Goal: Task Accomplishment & Management: Use online tool/utility

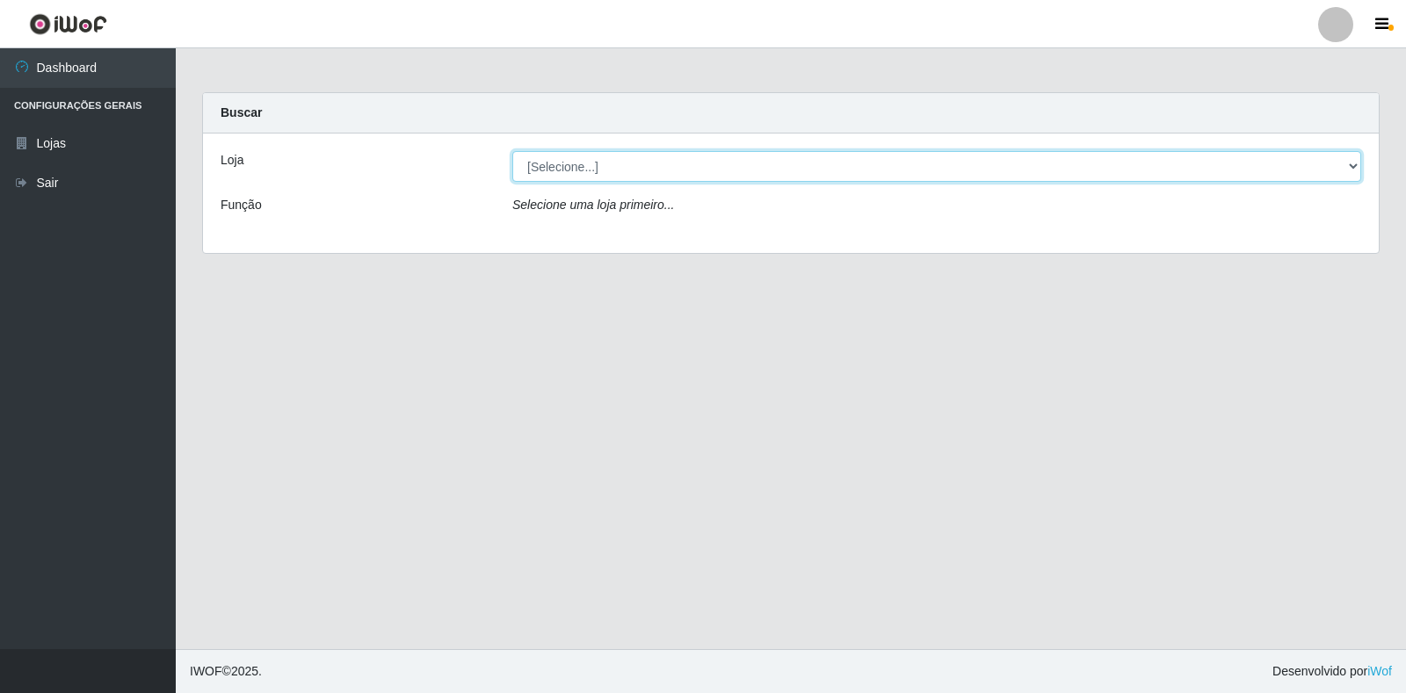
click at [824, 173] on select "[Selecione...] Extrabom - Loja 18 Goiabeiras" at bounding box center [936, 166] width 849 height 31
select select "501"
click at [512, 151] on select "[Selecione...] Extrabom - Loja 18 Goiabeiras" at bounding box center [936, 166] width 849 height 31
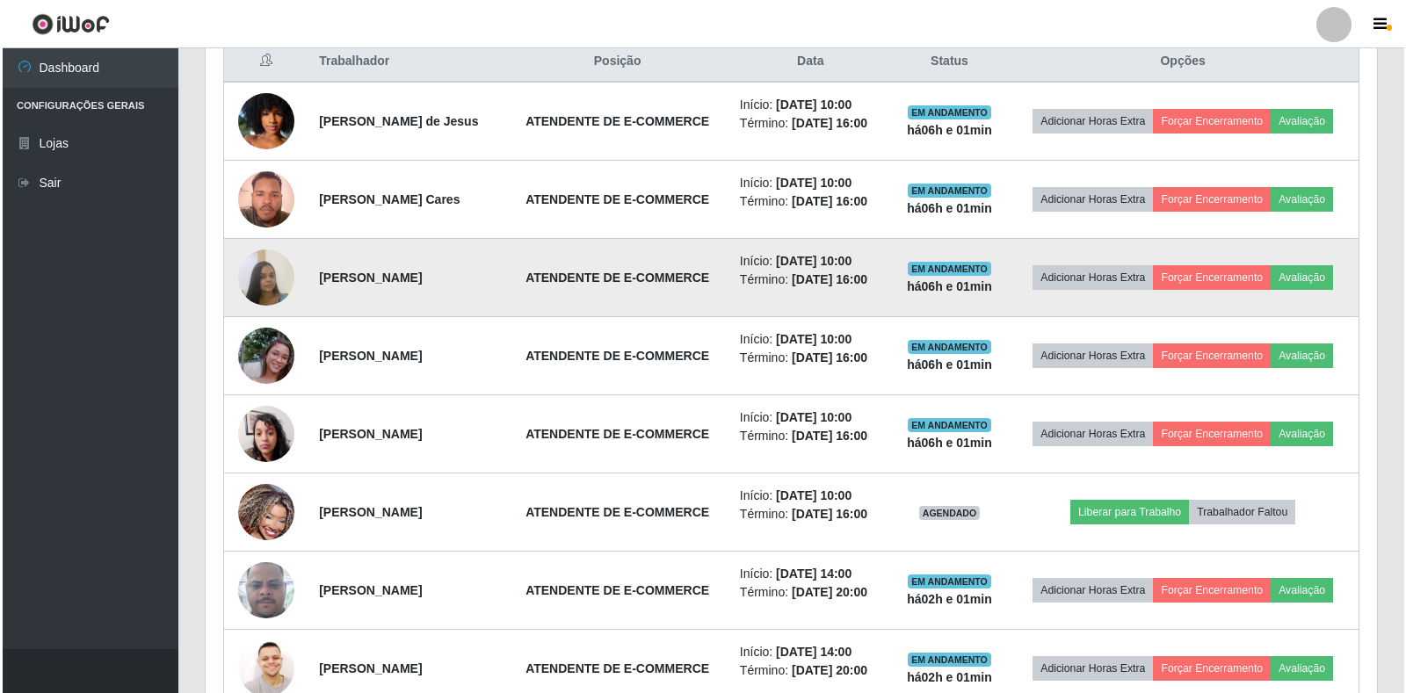
scroll to position [365, 1171]
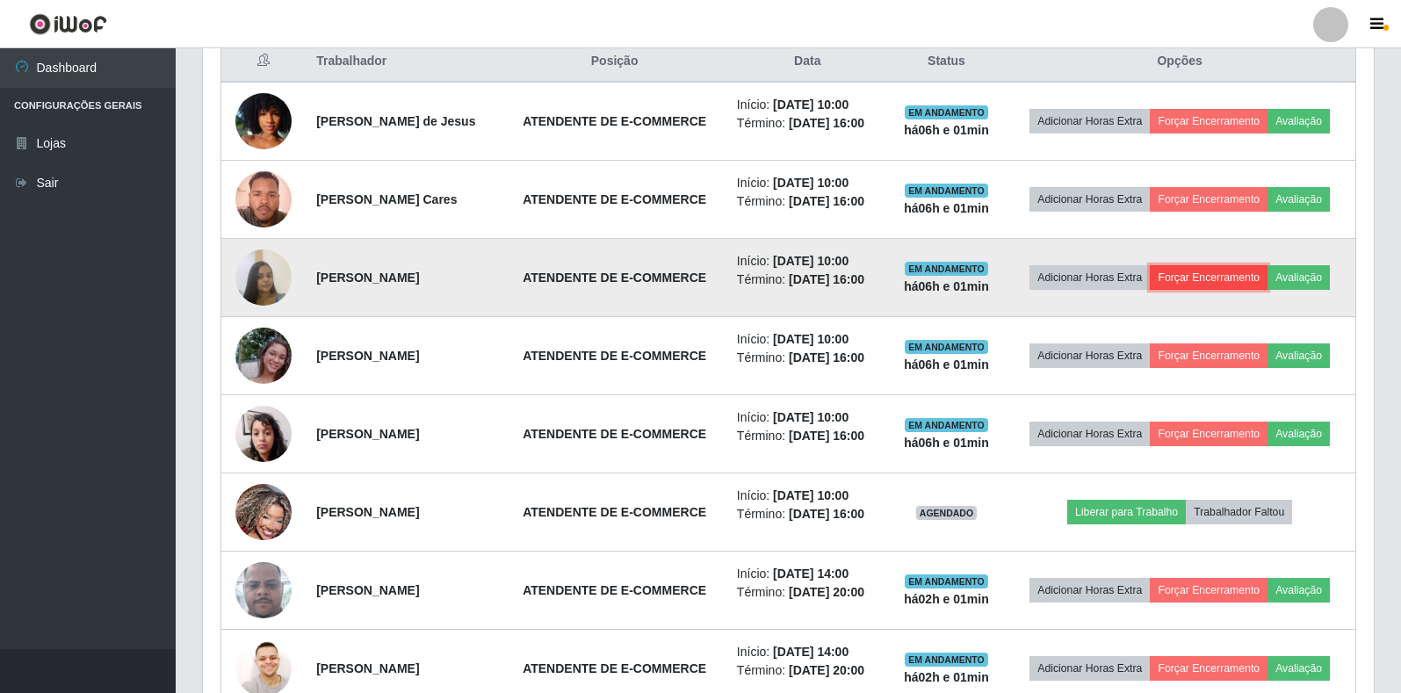
click at [1268, 290] on button "Forçar Encerramento" at bounding box center [1209, 277] width 118 height 25
click at [1244, 290] on button "Forçar Encerramento" at bounding box center [1209, 277] width 118 height 25
click at [1218, 290] on button "Forçar Encerramento" at bounding box center [1209, 277] width 118 height 25
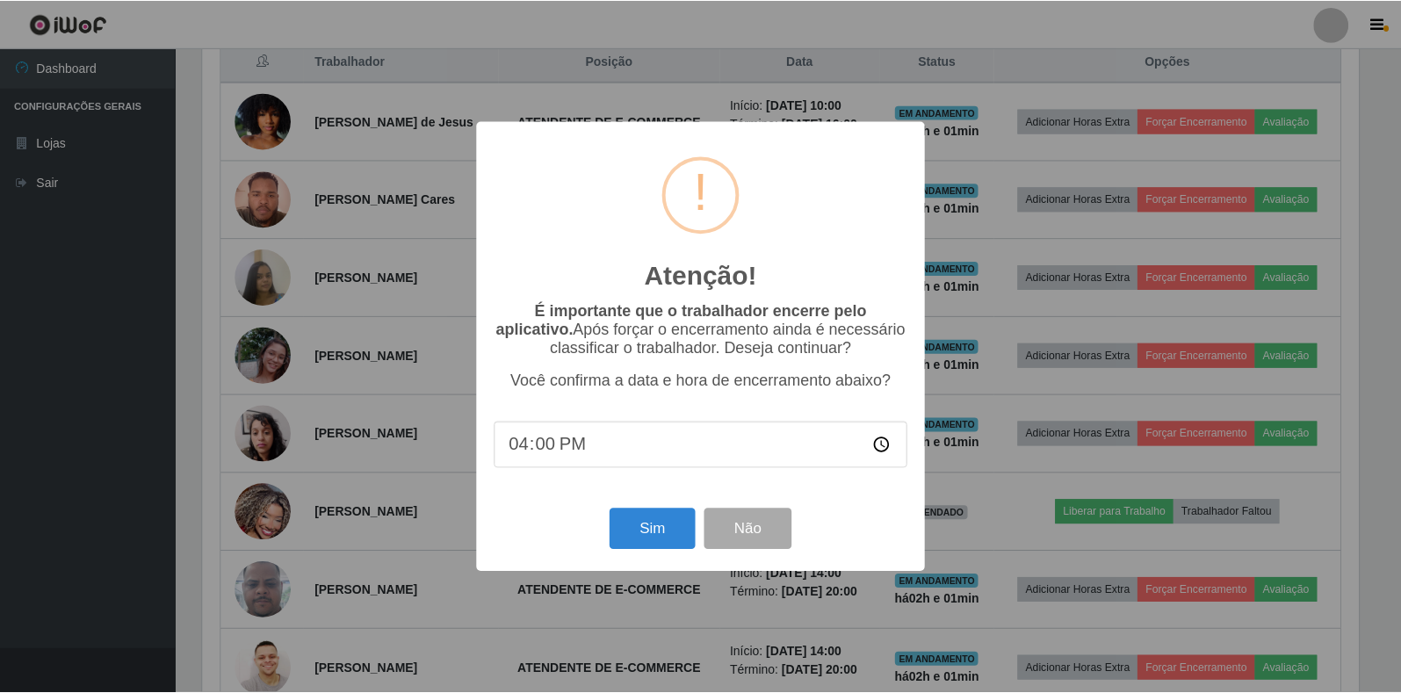
scroll to position [365, 1160]
click at [653, 523] on button "Sim" at bounding box center [653, 529] width 85 height 41
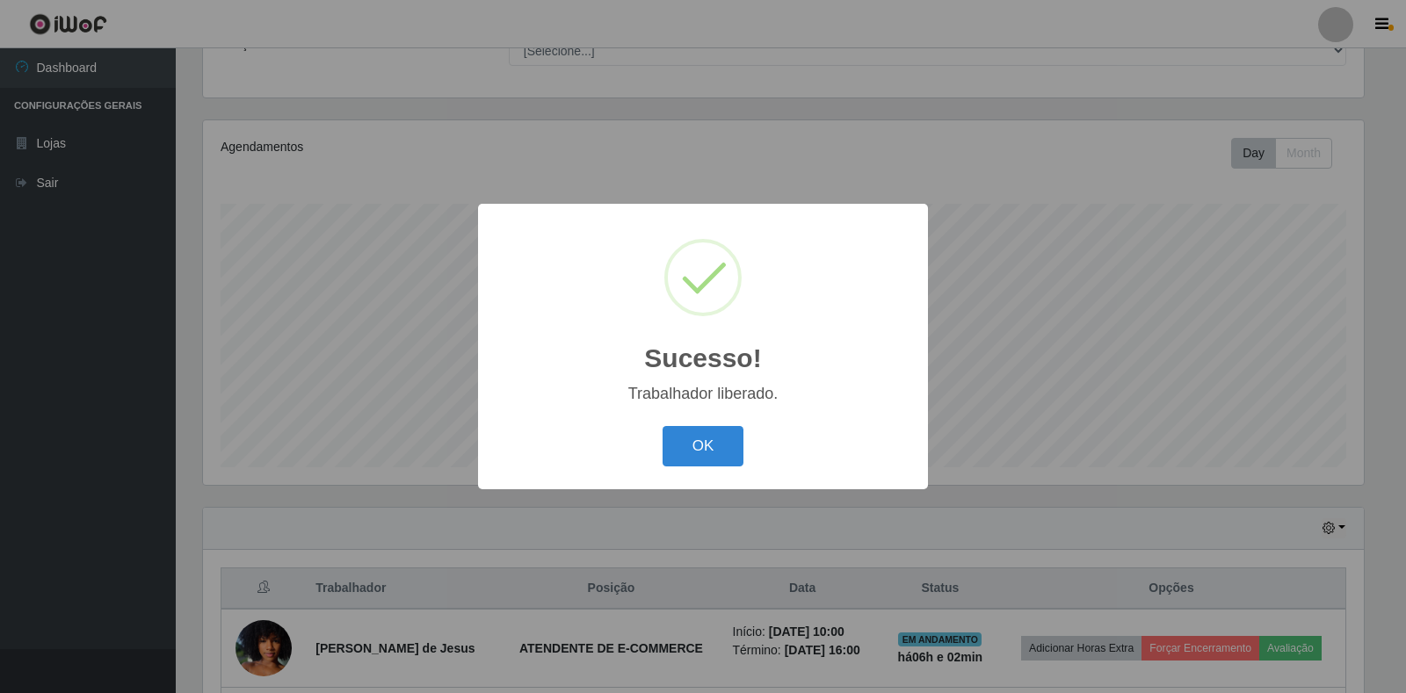
click at [640, 450] on div "OK Cancel" at bounding box center [702, 446] width 415 height 50
click at [647, 450] on div "OK Cancel" at bounding box center [702, 446] width 415 height 50
click at [731, 457] on button "OK" at bounding box center [703, 446] width 82 height 41
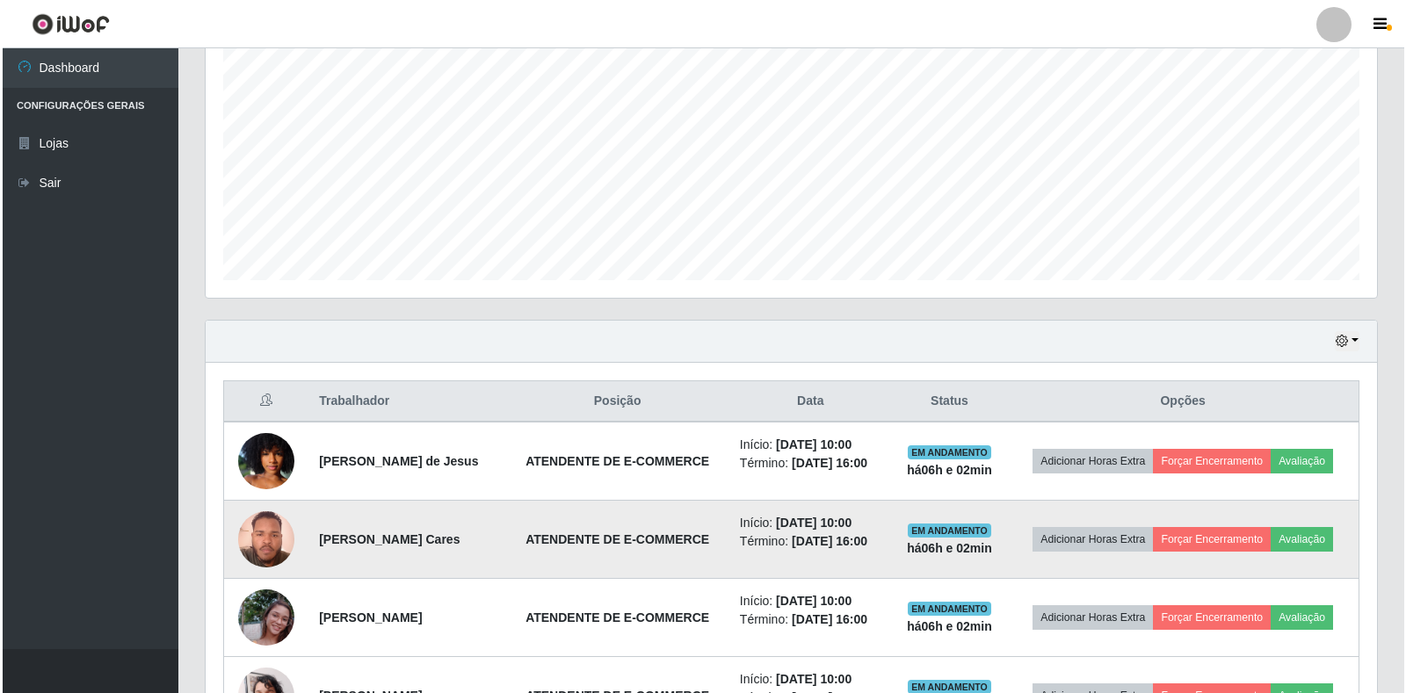
scroll to position [424, 0]
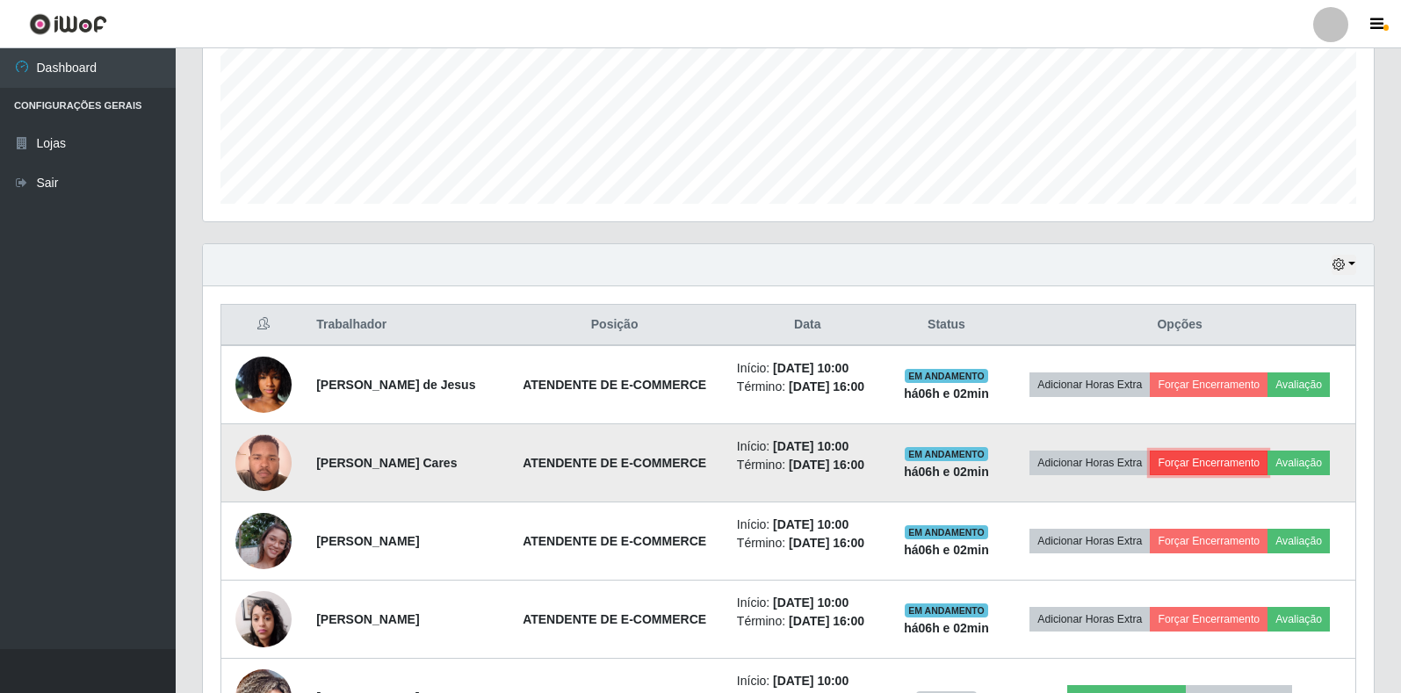
click at [1218, 471] on button "Forçar Encerramento" at bounding box center [1209, 463] width 118 height 25
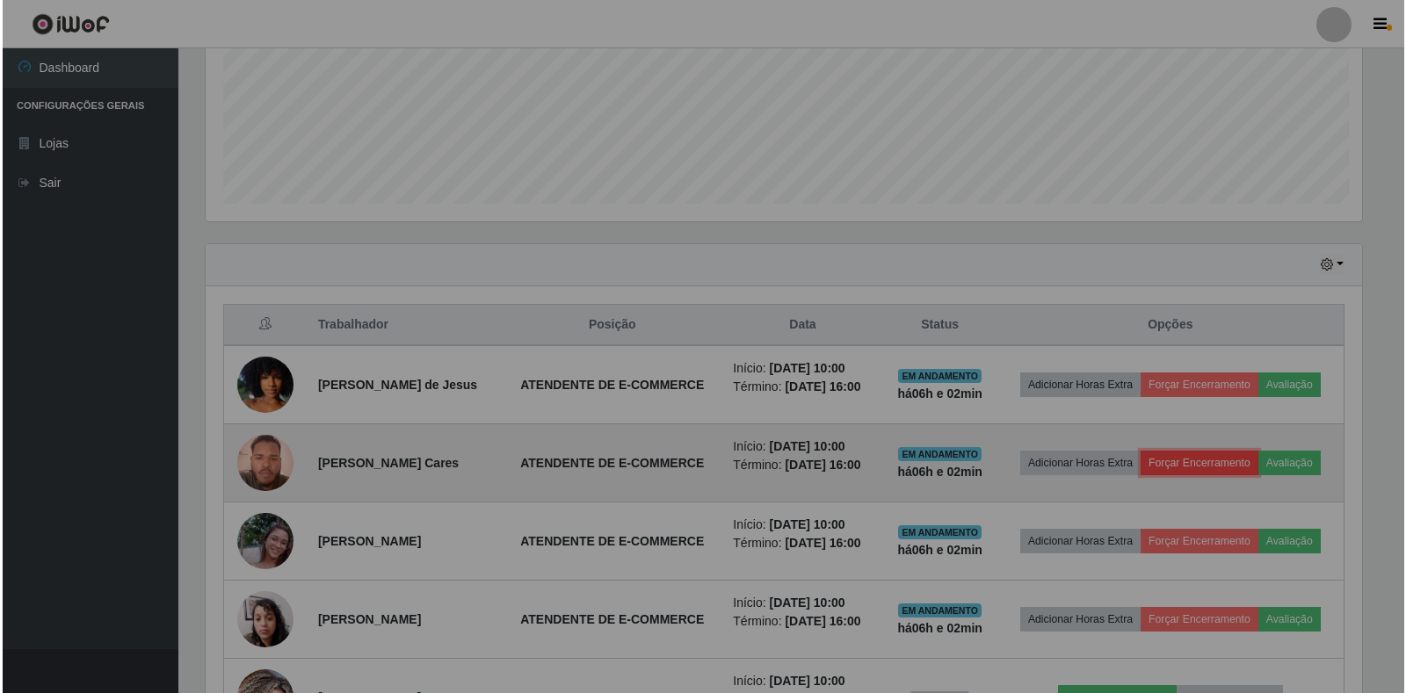
scroll to position [365, 1171]
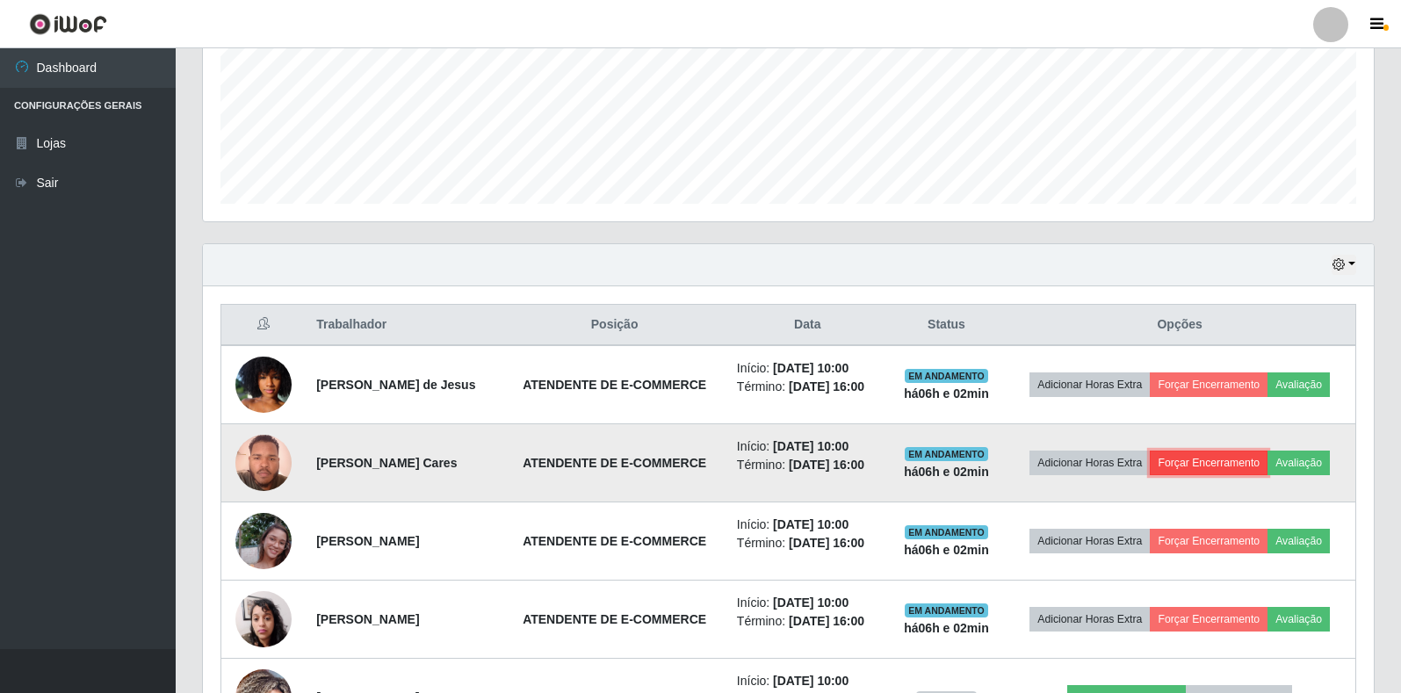
click at [1177, 467] on button "Forçar Encerramento" at bounding box center [1209, 463] width 118 height 25
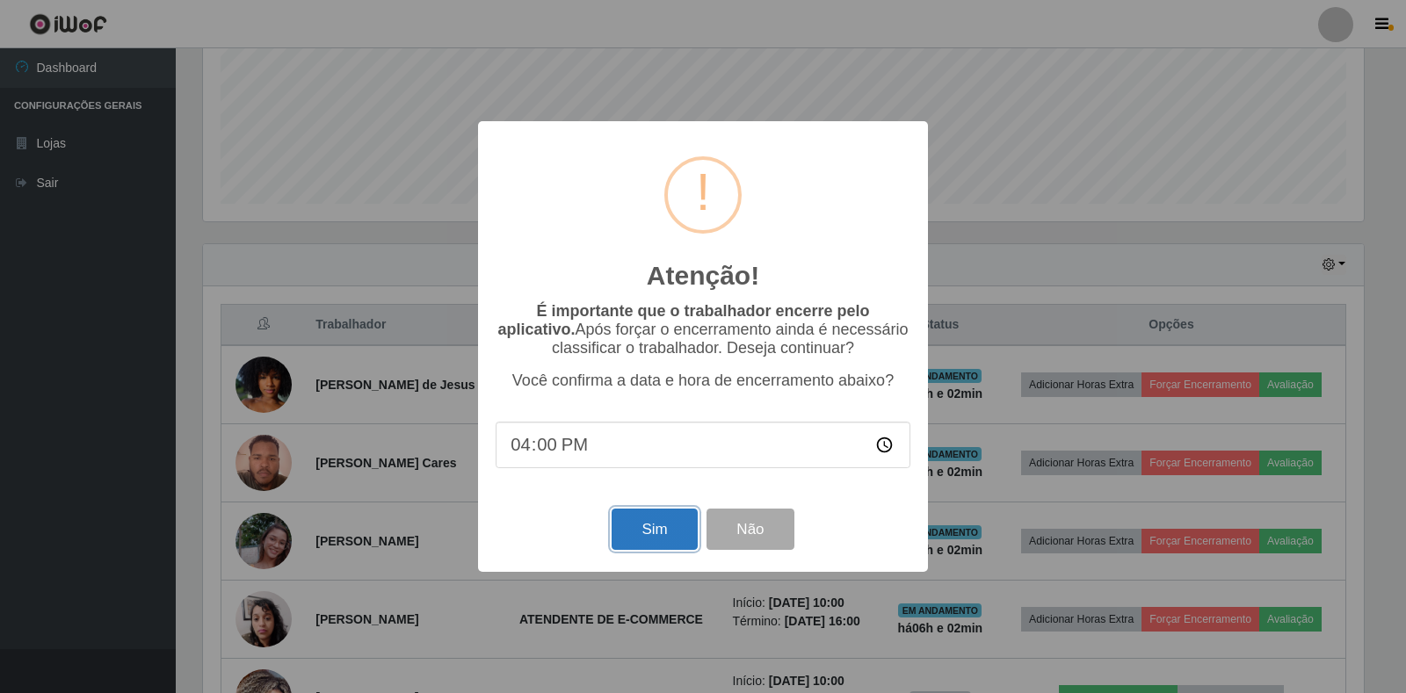
click at [659, 523] on button "Sim" at bounding box center [653, 529] width 85 height 41
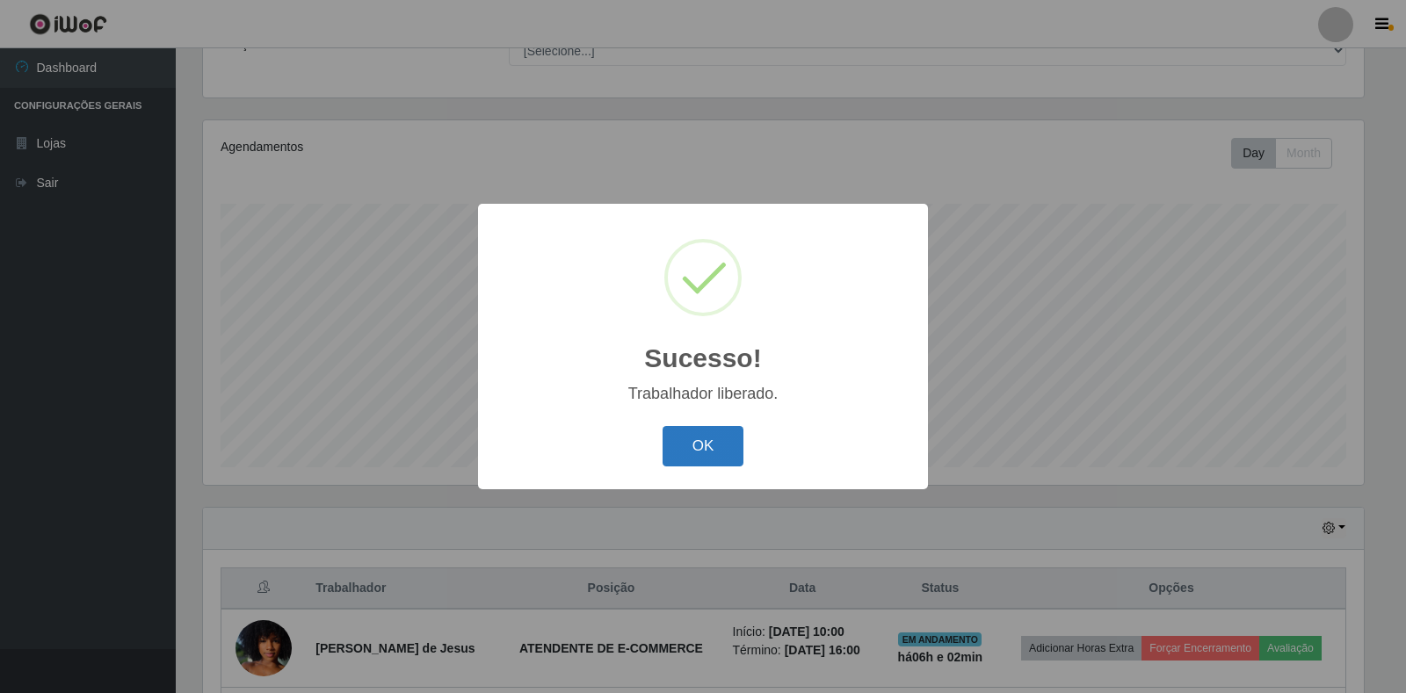
click at [675, 440] on button "OK" at bounding box center [703, 446] width 82 height 41
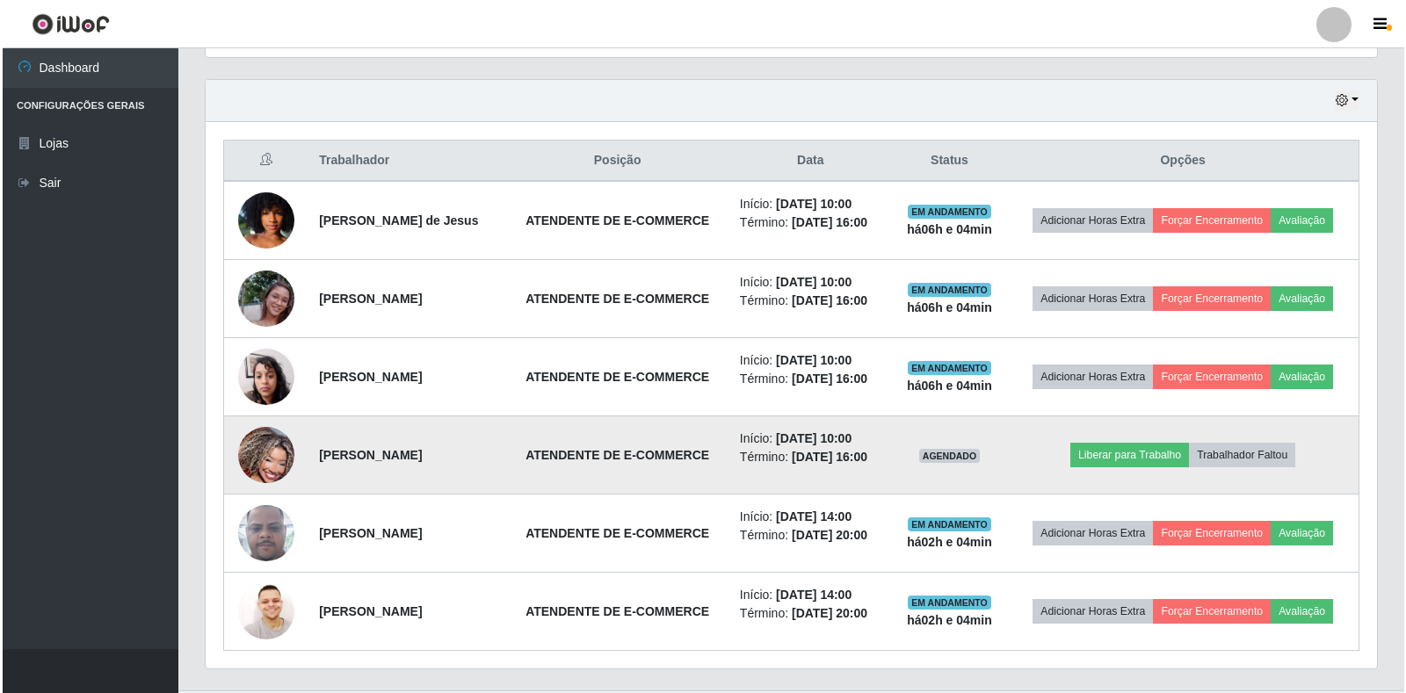
scroll to position [600, 0]
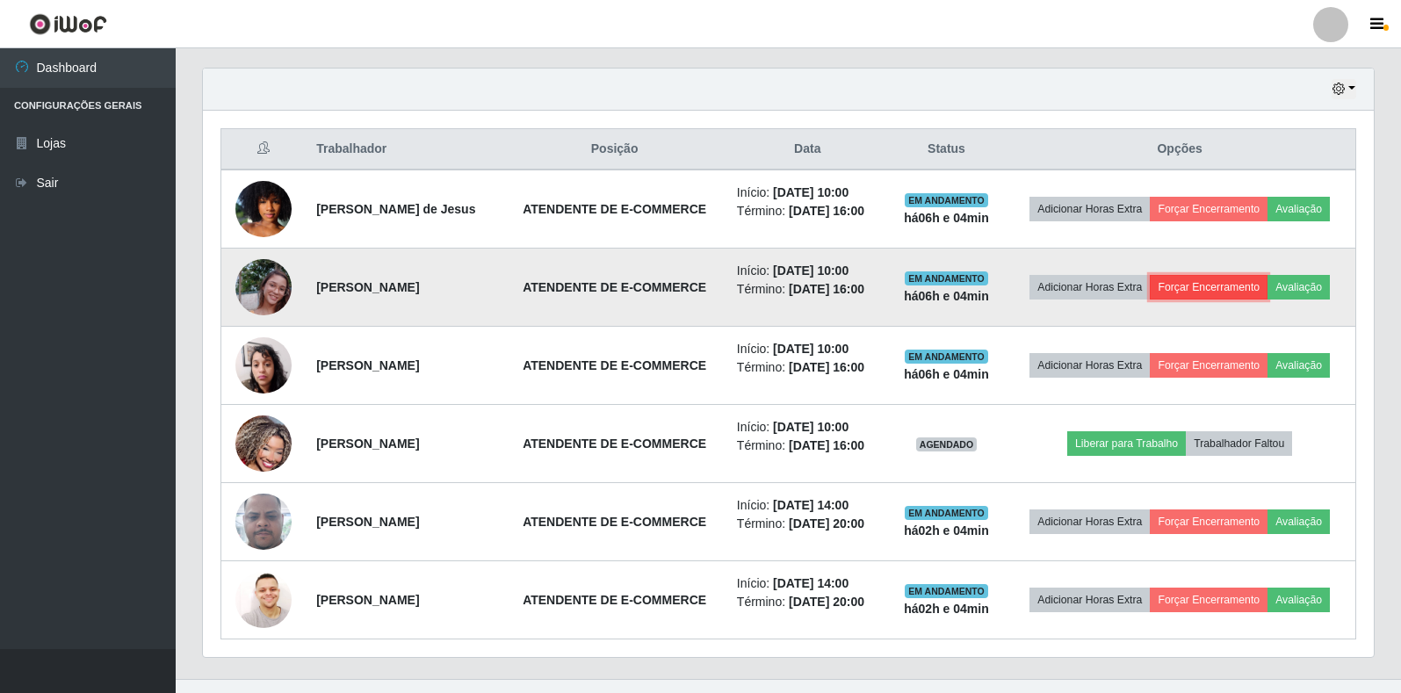
click at [1210, 293] on button "Forçar Encerramento" at bounding box center [1209, 287] width 118 height 25
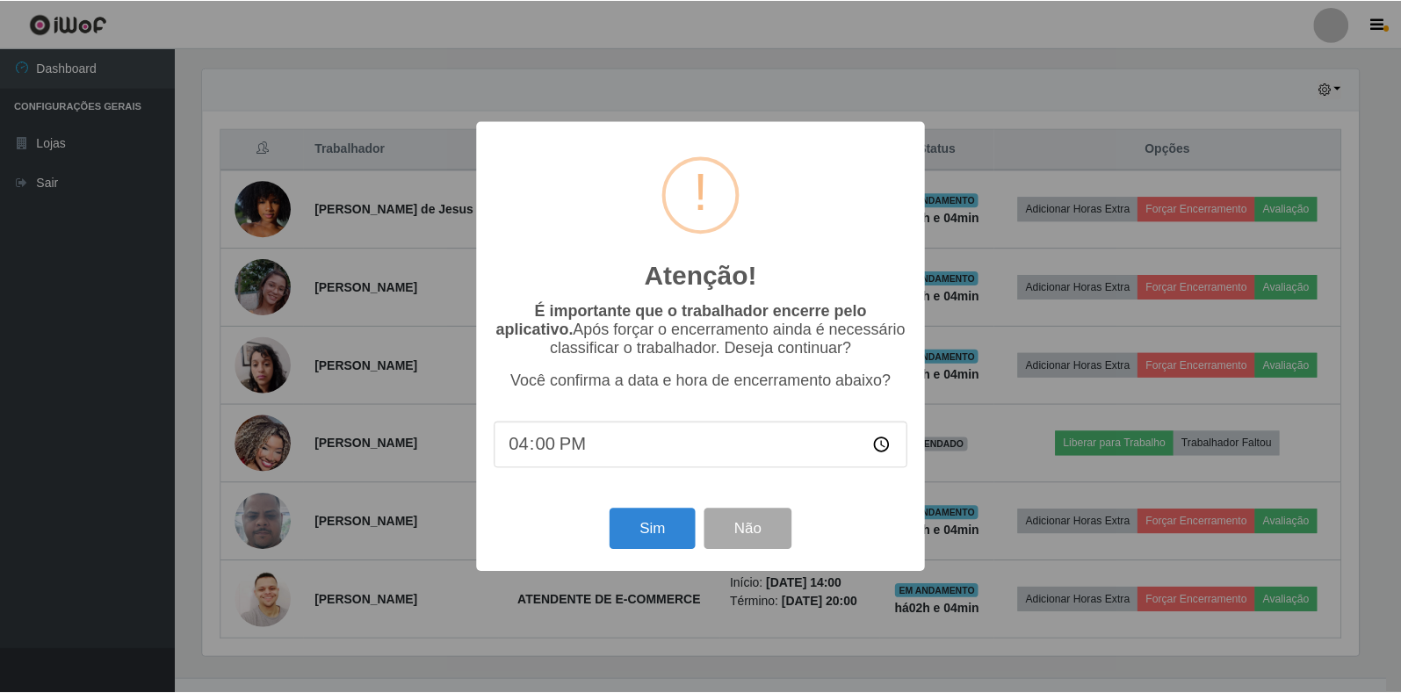
scroll to position [365, 1160]
drag, startPoint x: 654, startPoint y: 538, endPoint x: 664, endPoint y: 538, distance: 10.5
click at [658, 538] on button "Sim" at bounding box center [653, 529] width 85 height 41
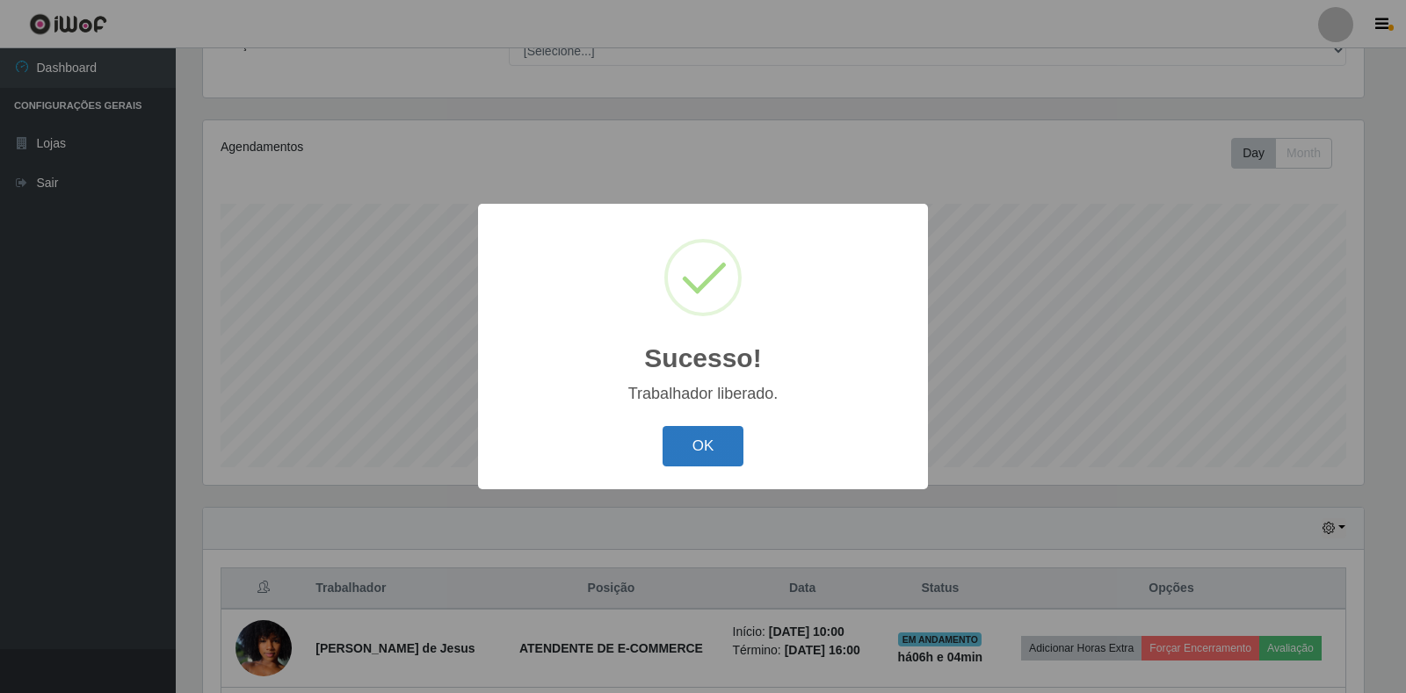
click at [717, 445] on button "OK" at bounding box center [703, 446] width 82 height 41
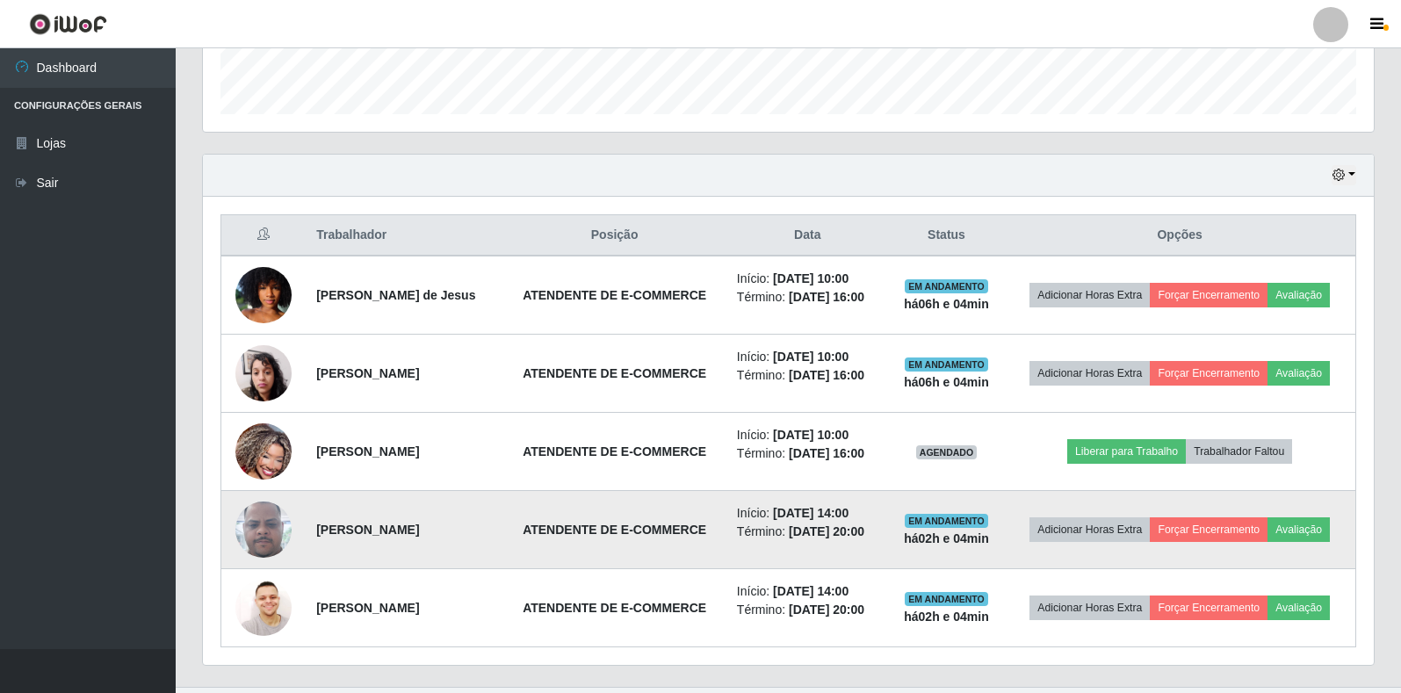
scroll to position [552, 0]
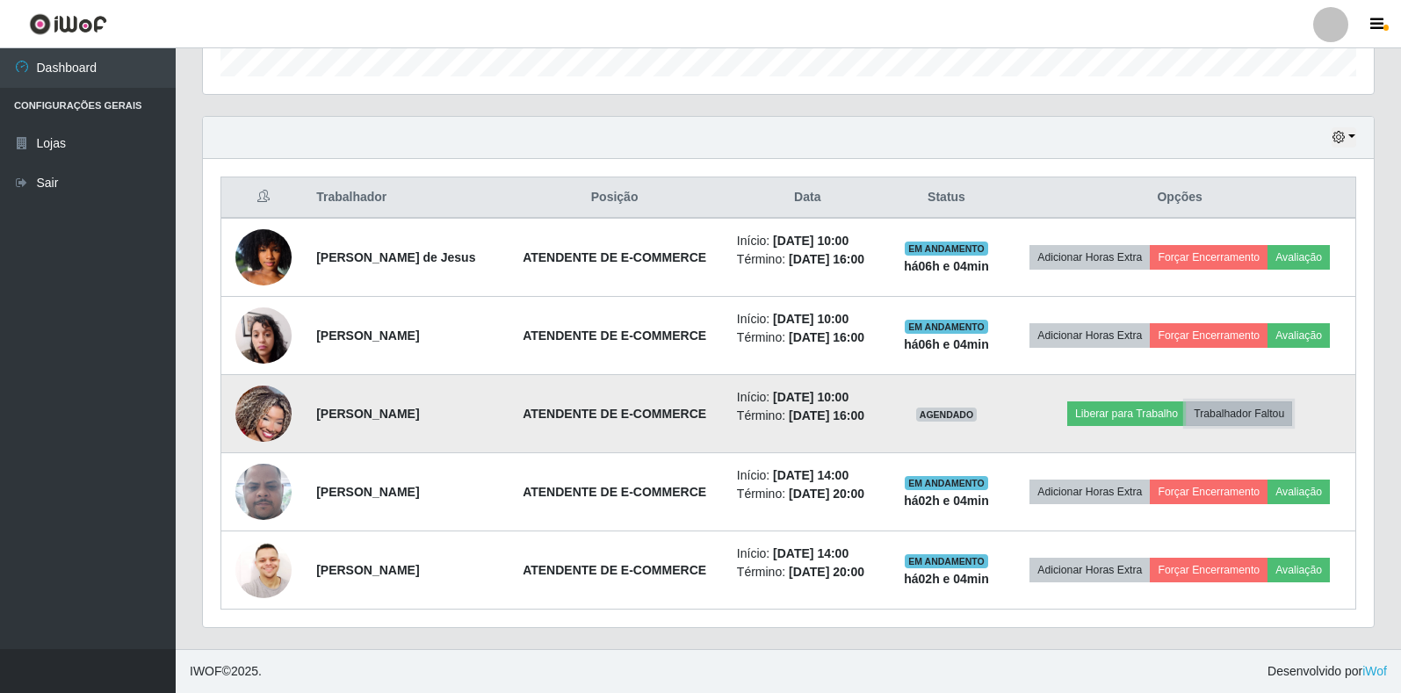
click at [1249, 410] on button "Trabalhador Faltou" at bounding box center [1239, 413] width 106 height 25
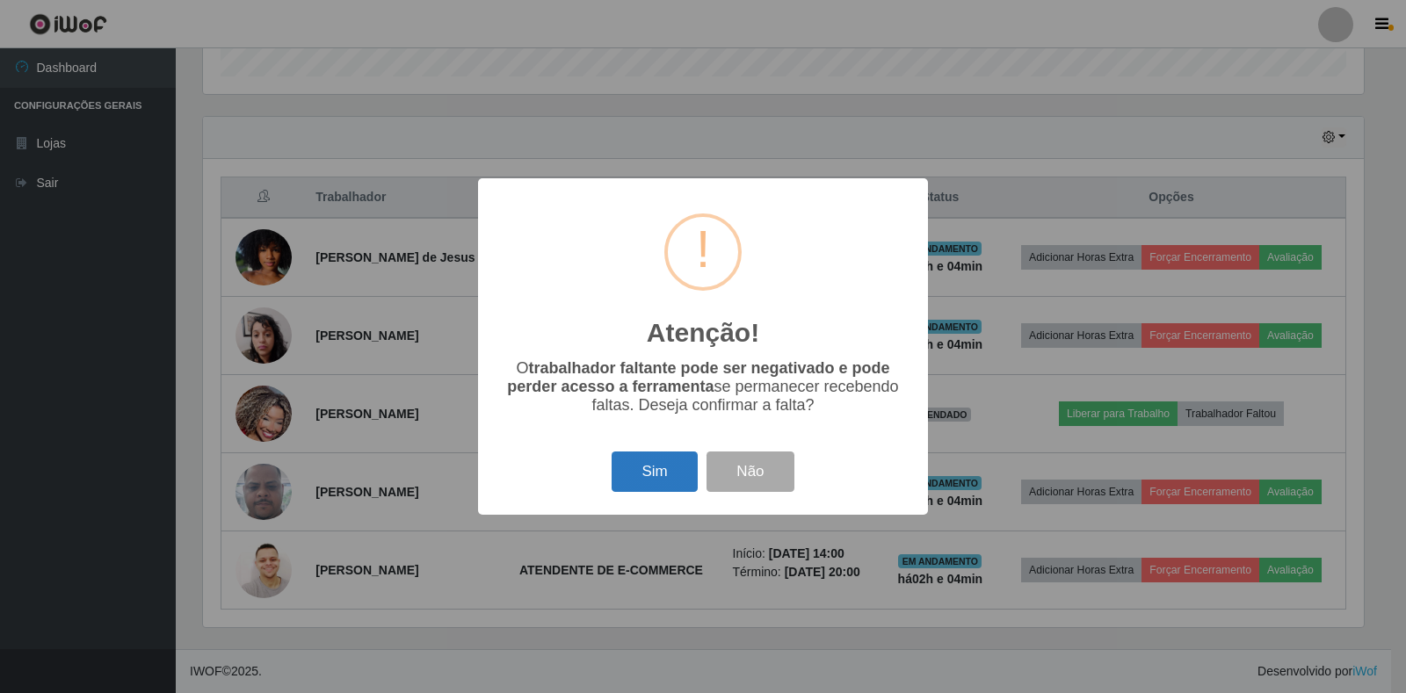
click at [667, 467] on button "Sim" at bounding box center [653, 472] width 85 height 41
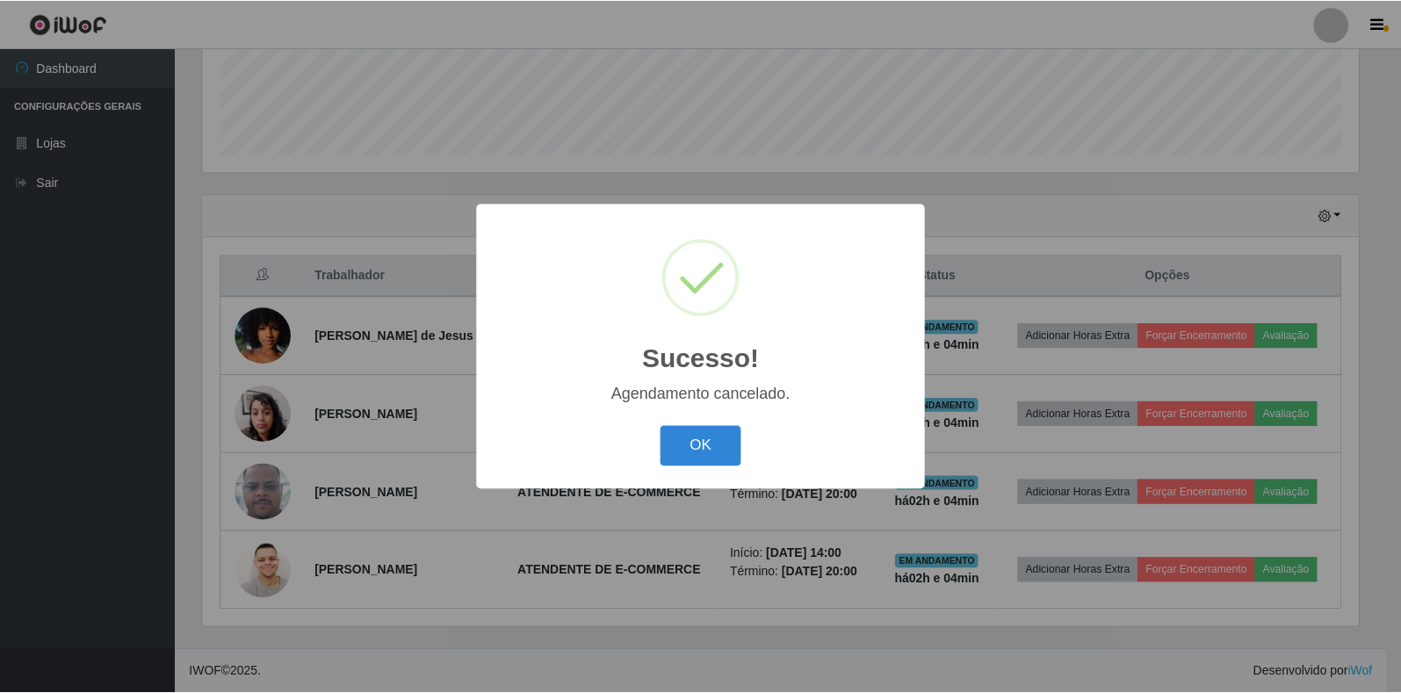
scroll to position [474, 0]
click at [690, 456] on button "OK" at bounding box center [703, 446] width 82 height 41
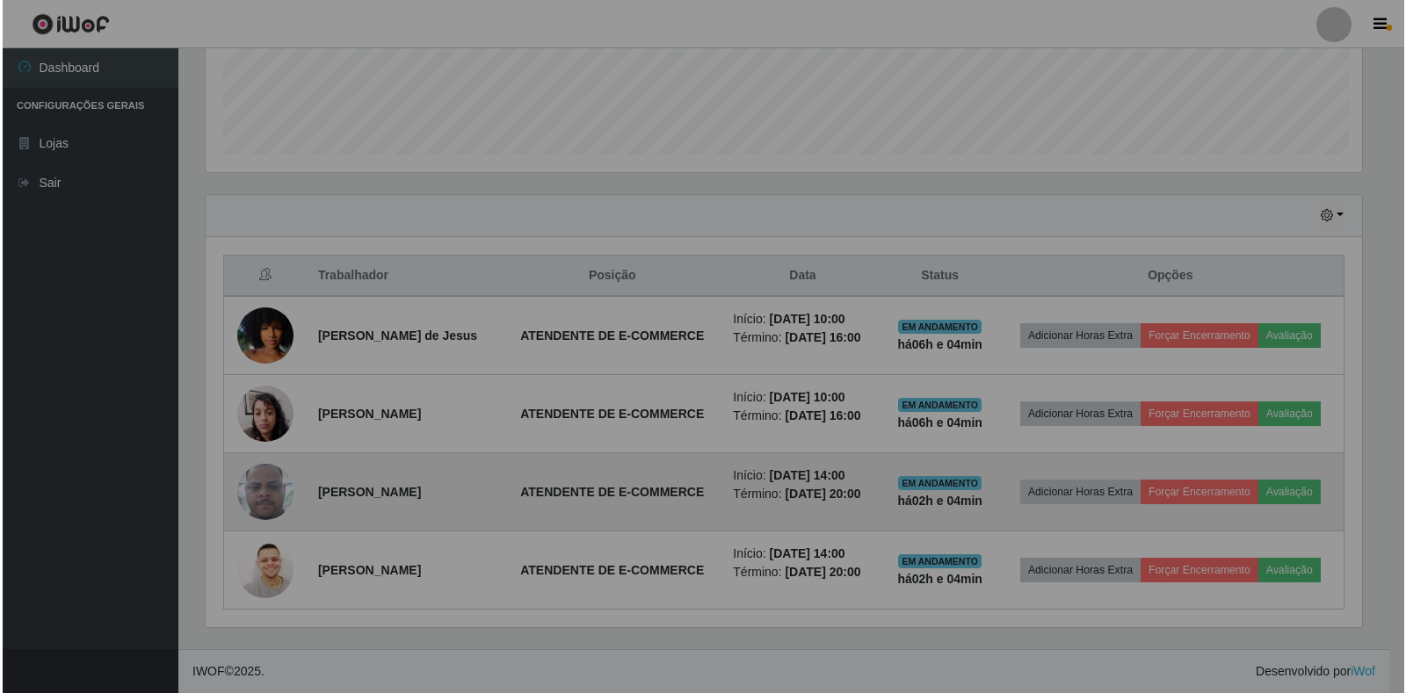
scroll to position [365, 1171]
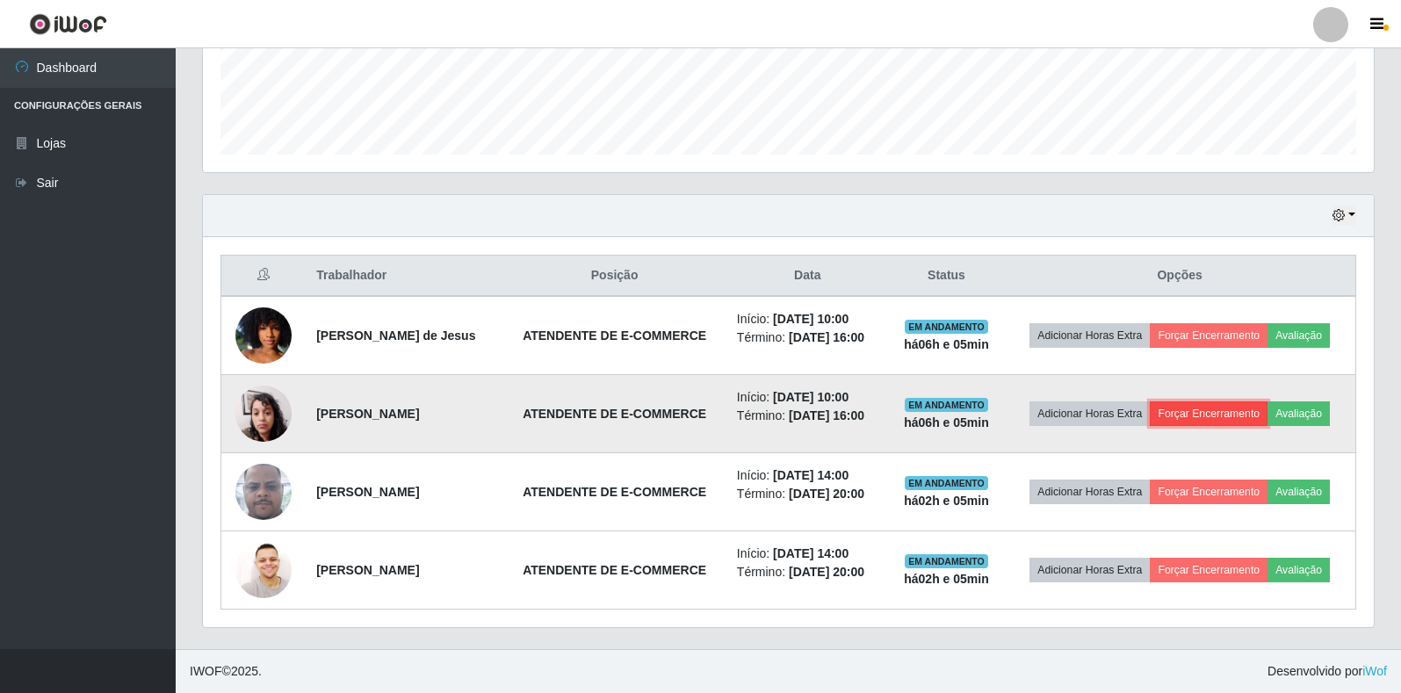
click at [1220, 409] on button "Forçar Encerramento" at bounding box center [1209, 413] width 118 height 25
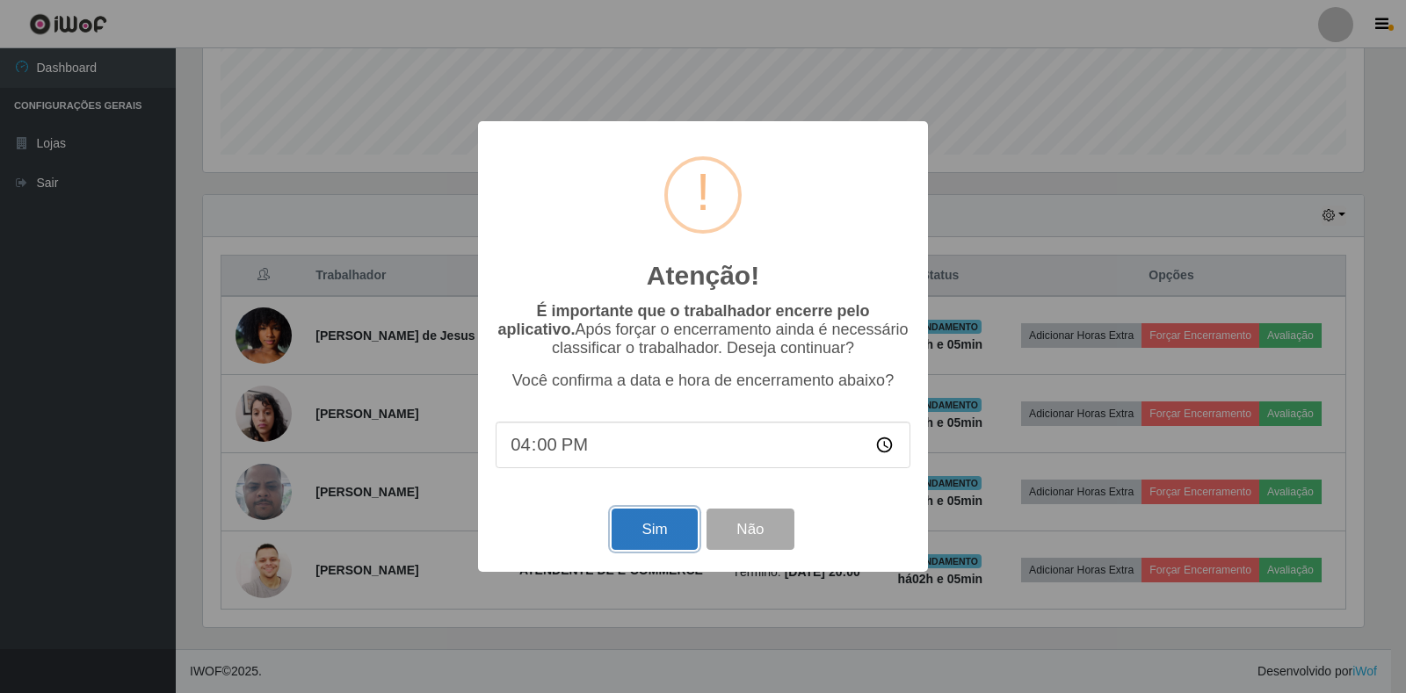
click at [631, 532] on button "Sim" at bounding box center [653, 529] width 85 height 41
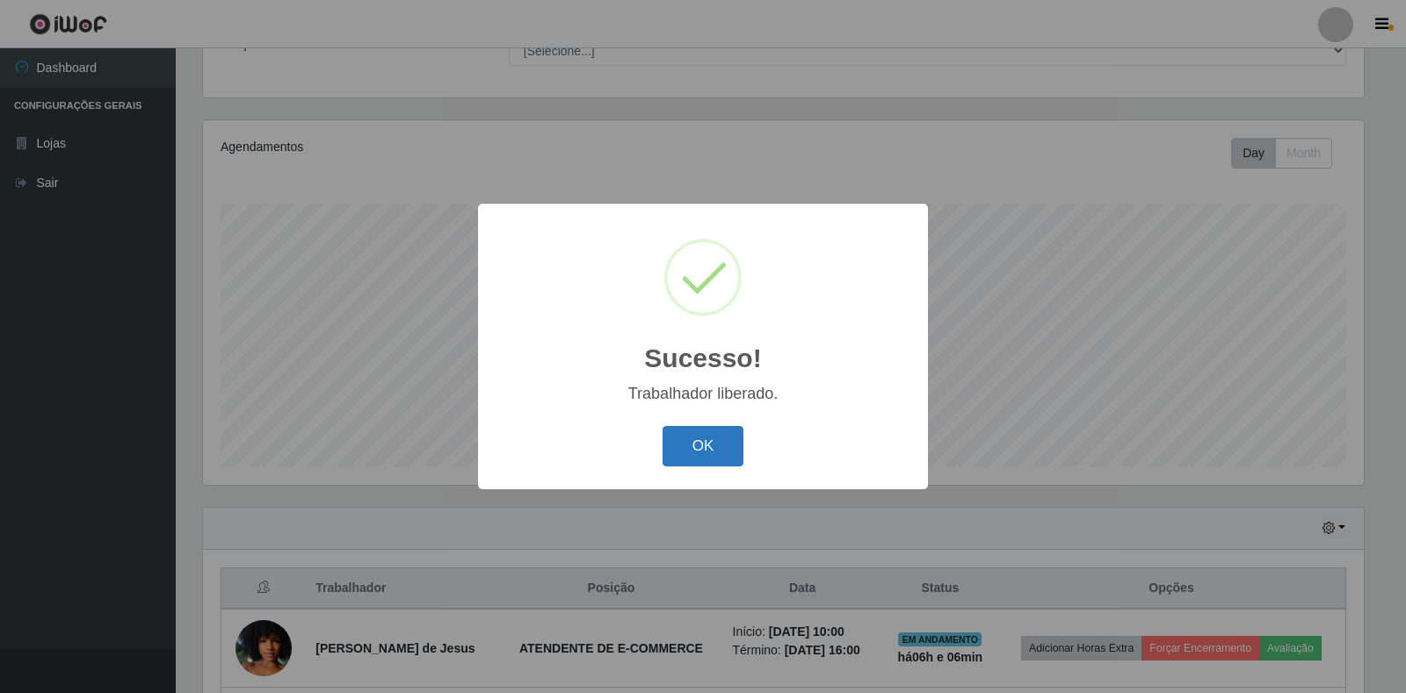
click at [695, 439] on button "OK" at bounding box center [703, 446] width 82 height 41
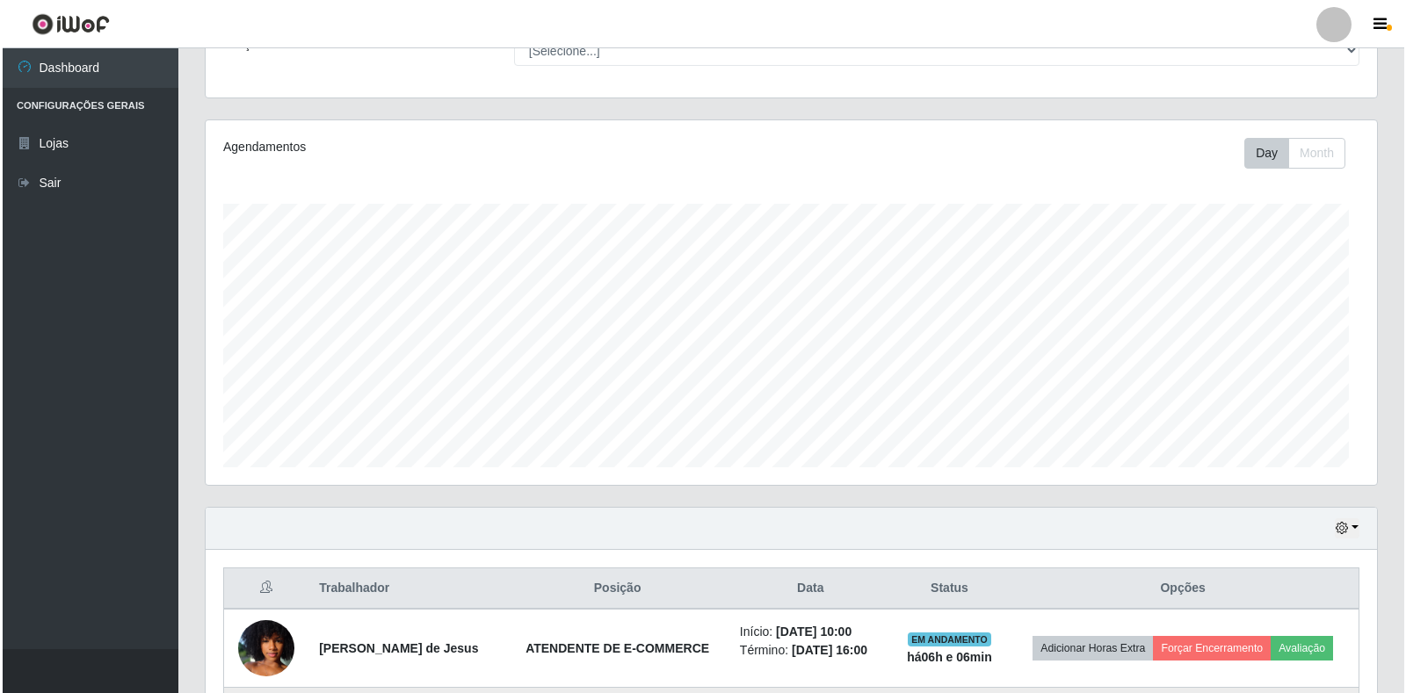
scroll to position [365, 1171]
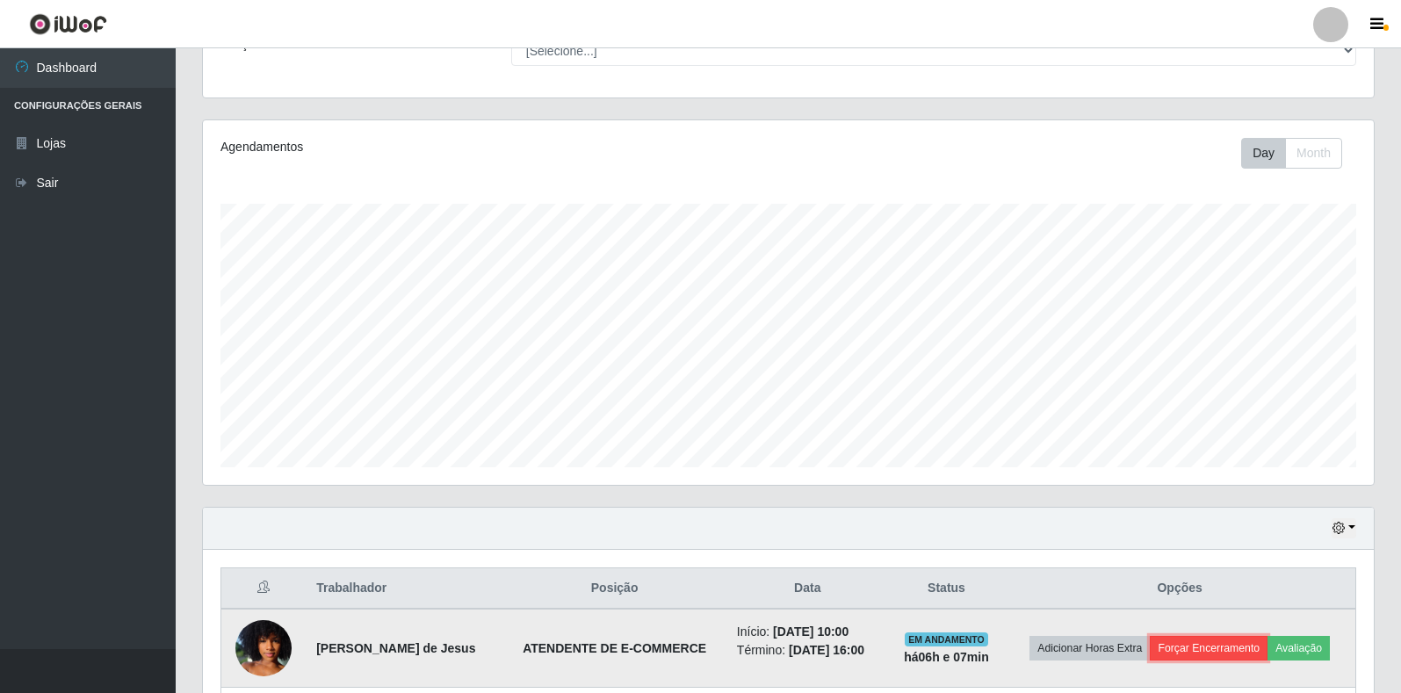
click at [1237, 657] on button "Forçar Encerramento" at bounding box center [1209, 648] width 118 height 25
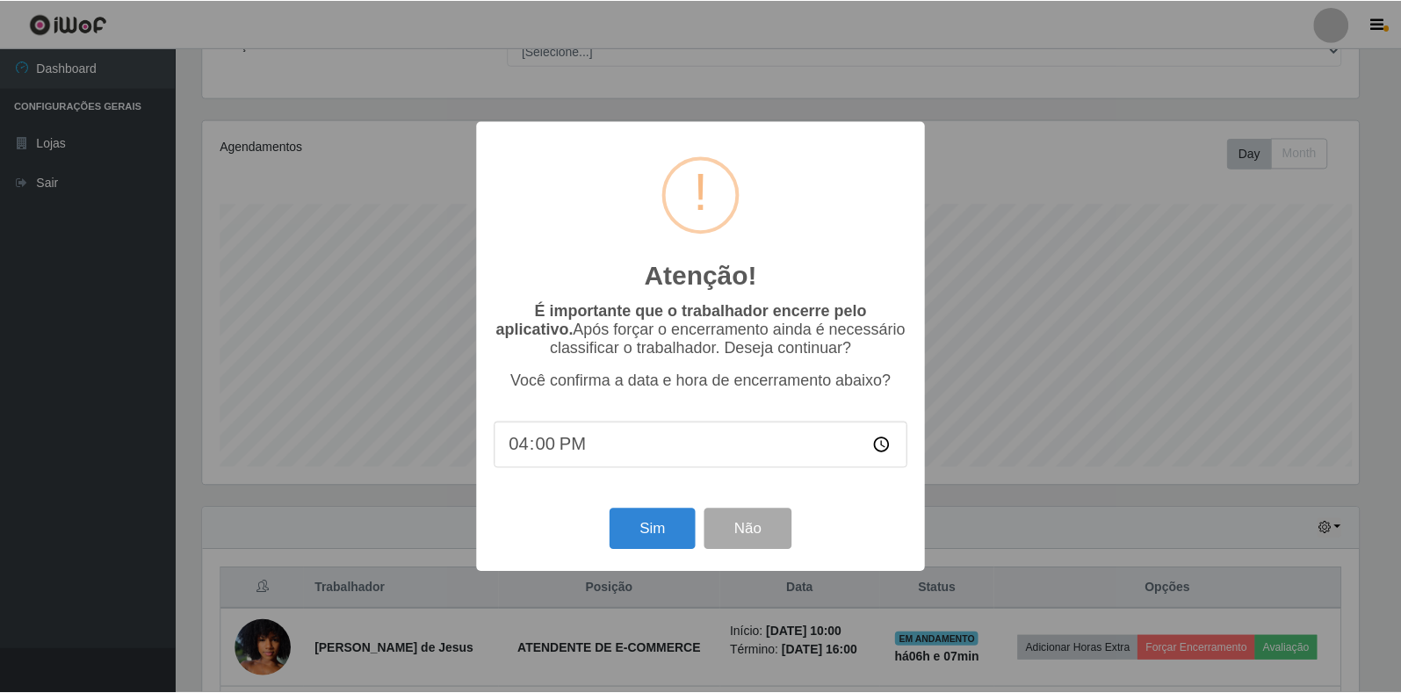
scroll to position [365, 1160]
click at [643, 523] on button "Sim" at bounding box center [653, 529] width 85 height 41
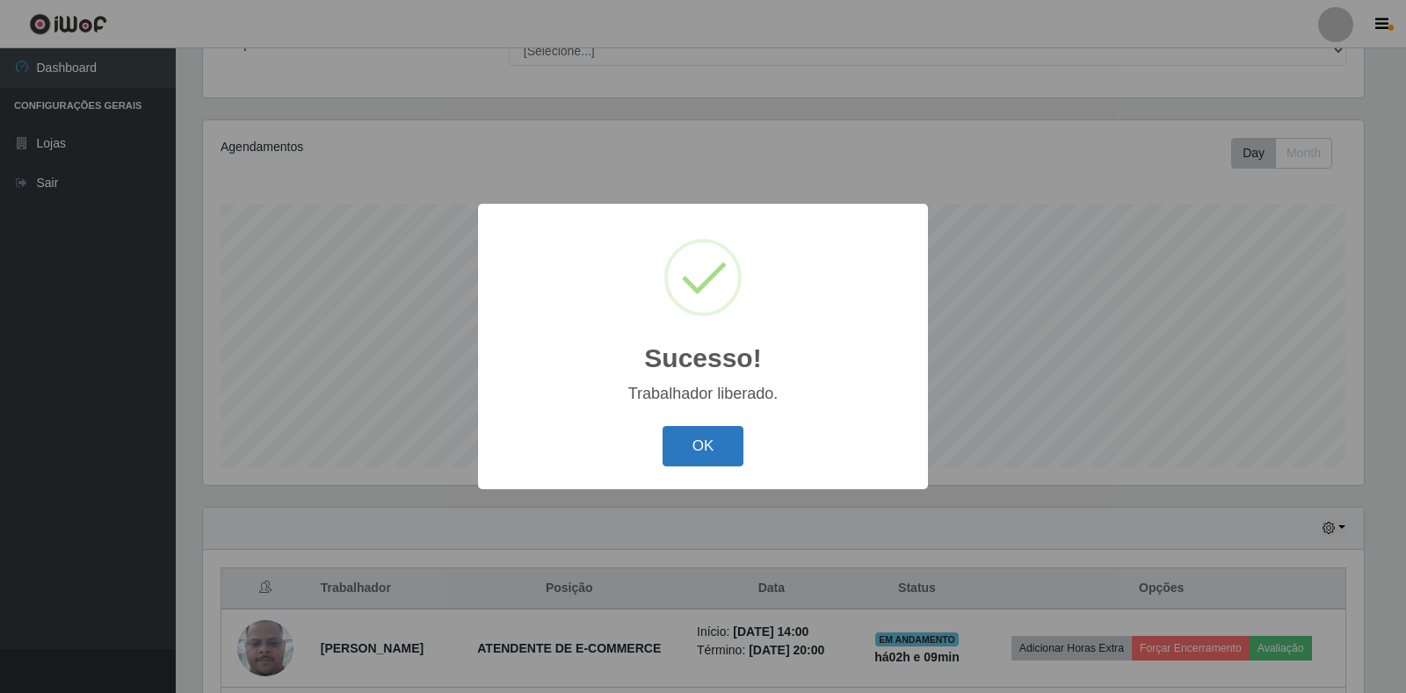
click at [724, 445] on button "OK" at bounding box center [703, 446] width 82 height 41
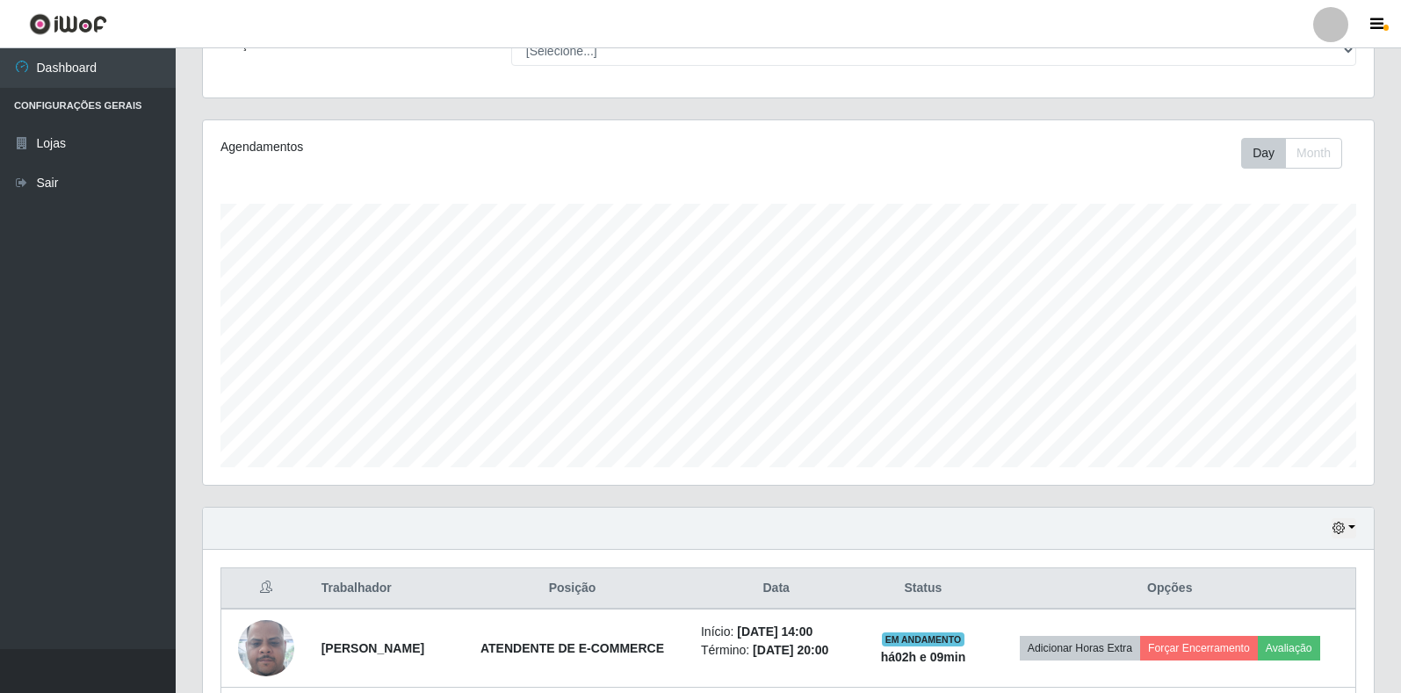
scroll to position [365, 1171]
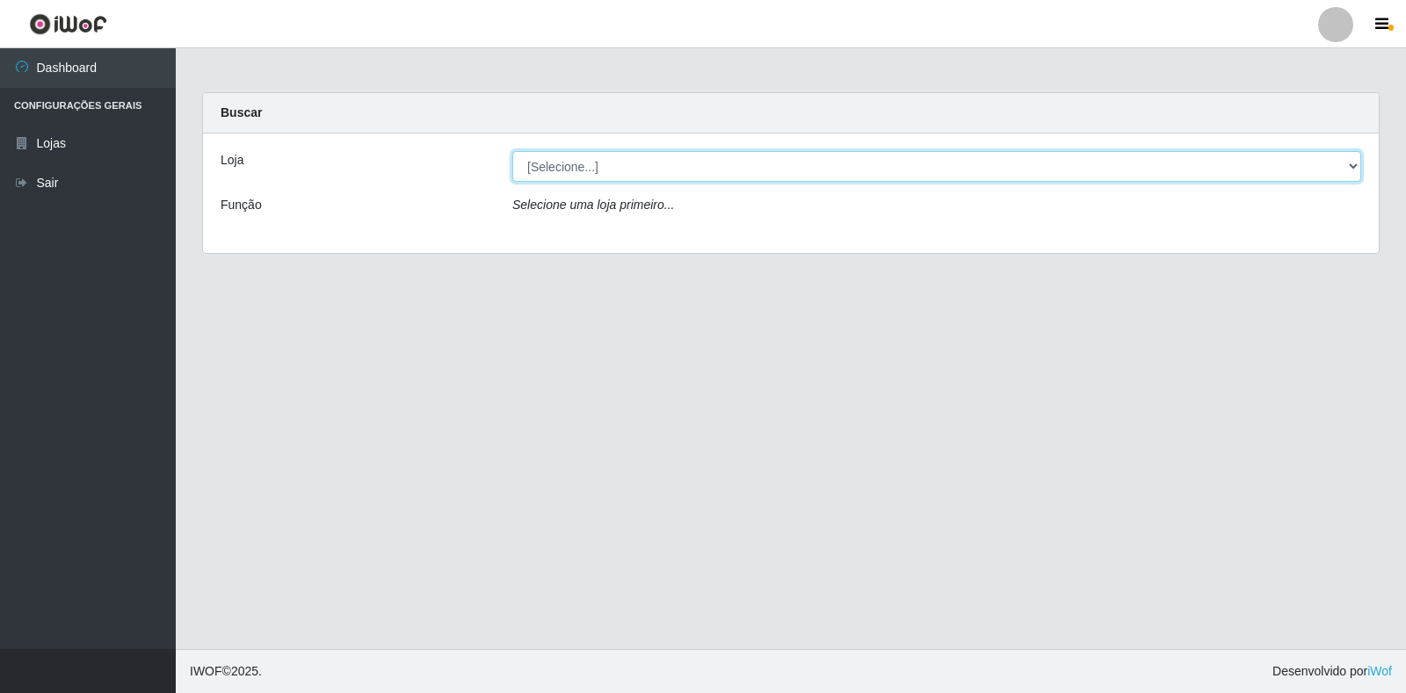
click at [1307, 162] on select "[Selecione...] Extrabom - Loja 18 Goiabeiras" at bounding box center [936, 166] width 849 height 31
select select "501"
click at [512, 151] on select "[Selecione...] Extrabom - Loja 18 Goiabeiras" at bounding box center [936, 166] width 849 height 31
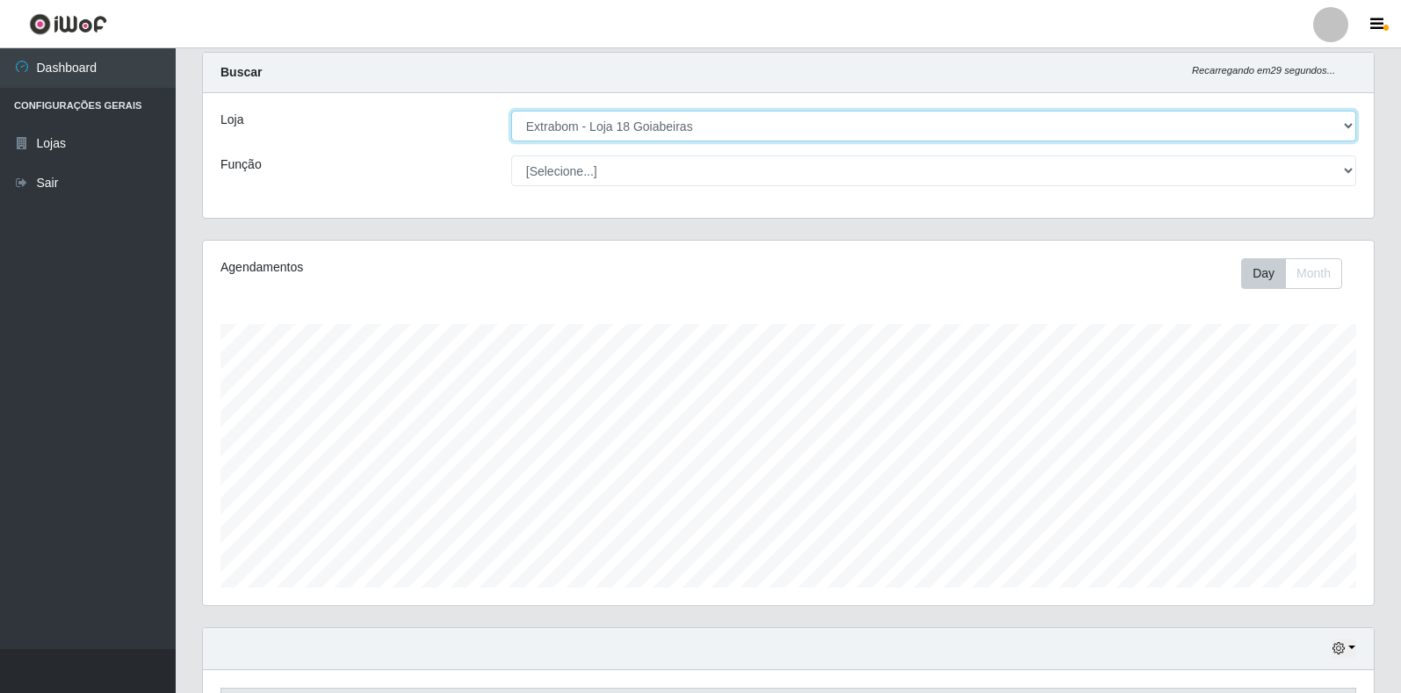
scroll to position [317, 0]
